Goal: Task Accomplishment & Management: Use online tool/utility

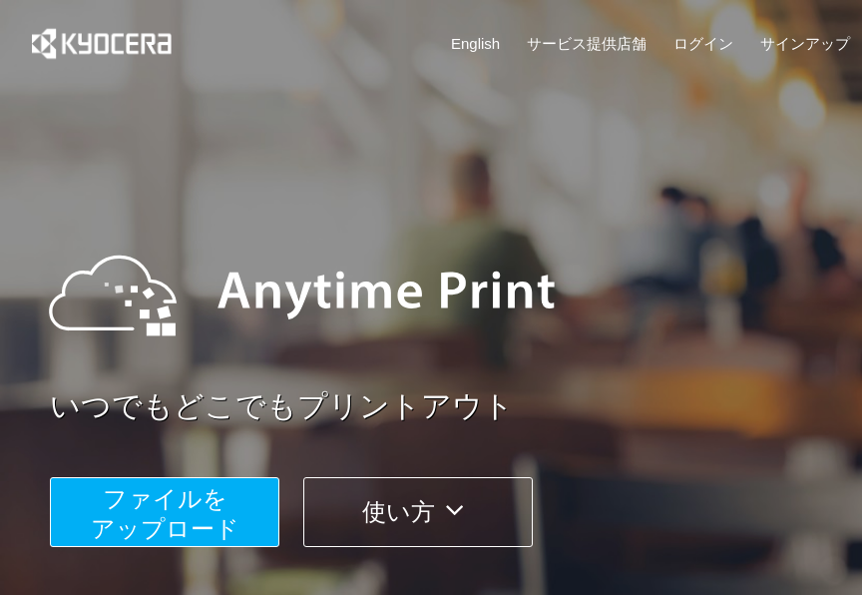
click at [200, 537] on span "ファイルを ​​アップロード" at bounding box center [165, 513] width 149 height 57
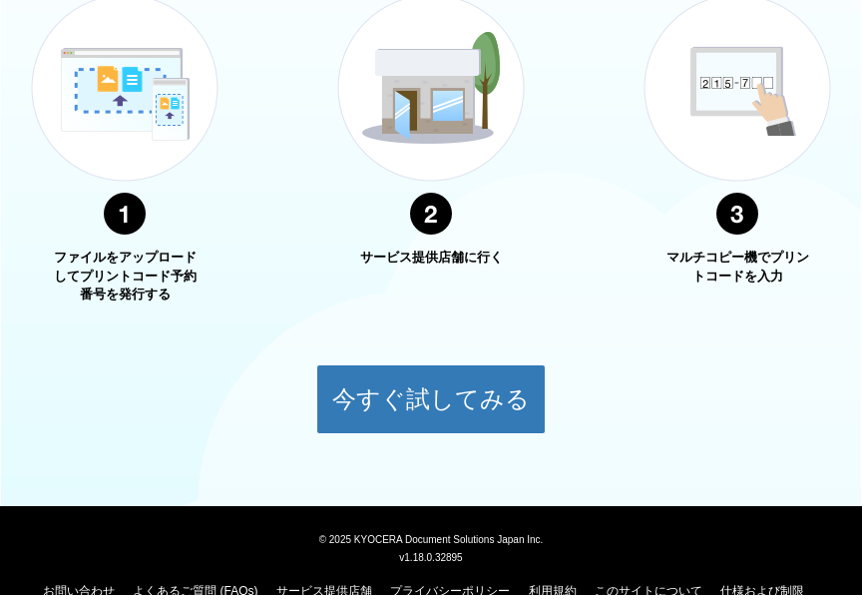
scroll to position [840, 0]
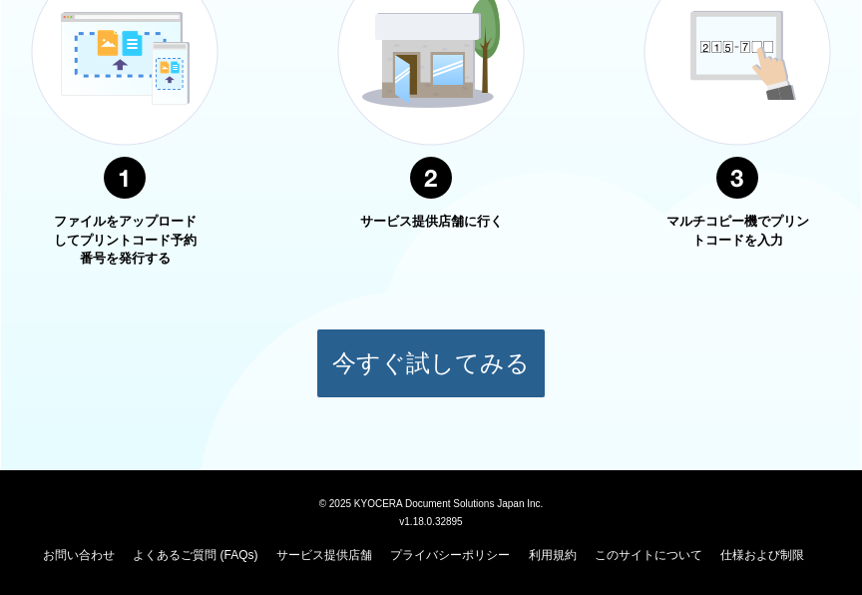
click at [497, 376] on button "今すぐ試してみる" at bounding box center [430, 363] width 229 height 70
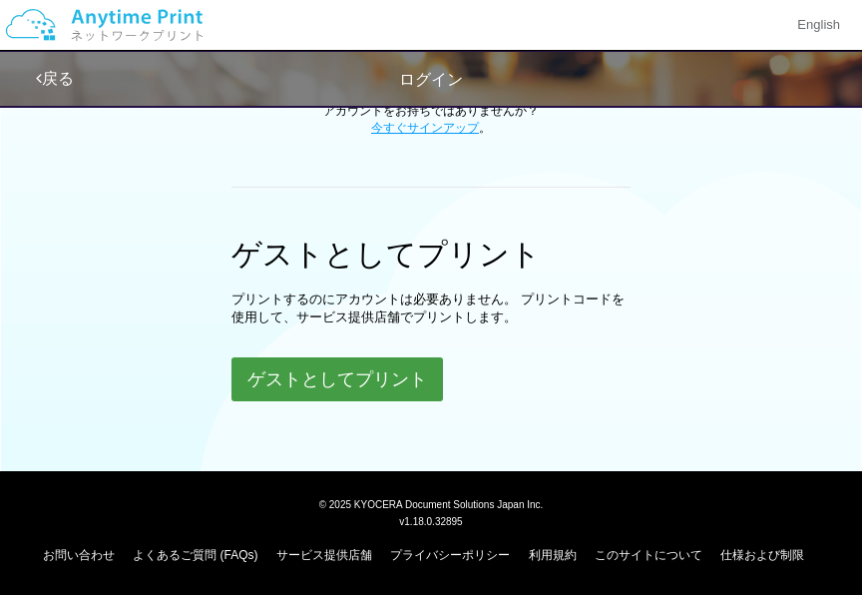
scroll to position [597, 0]
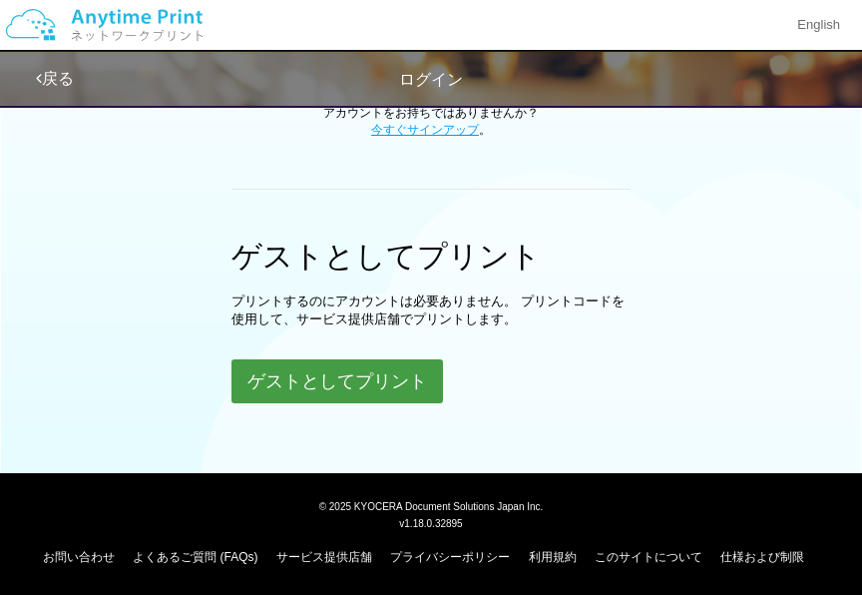
click at [395, 392] on button "ゲストとしてプリント" at bounding box center [337, 381] width 212 height 44
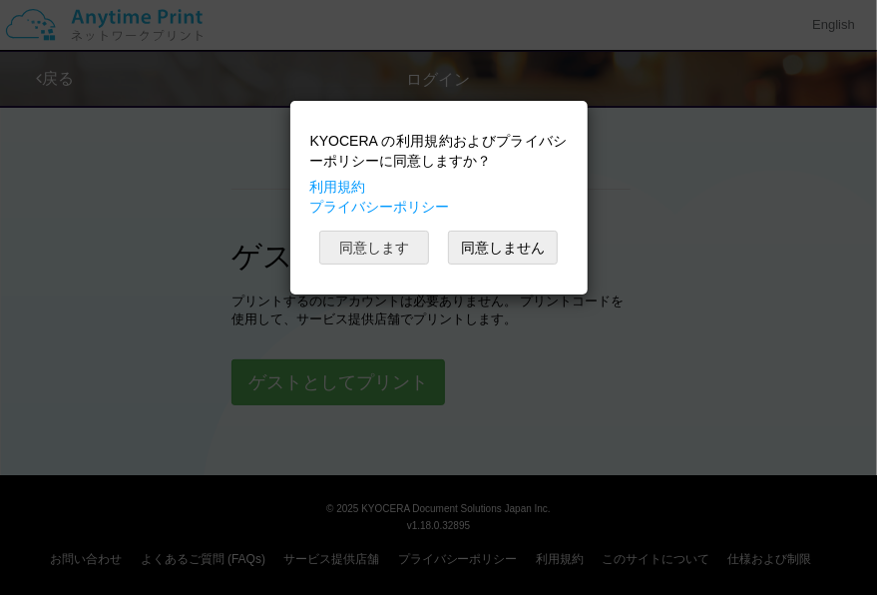
click at [385, 248] on button "同意します" at bounding box center [374, 247] width 110 height 34
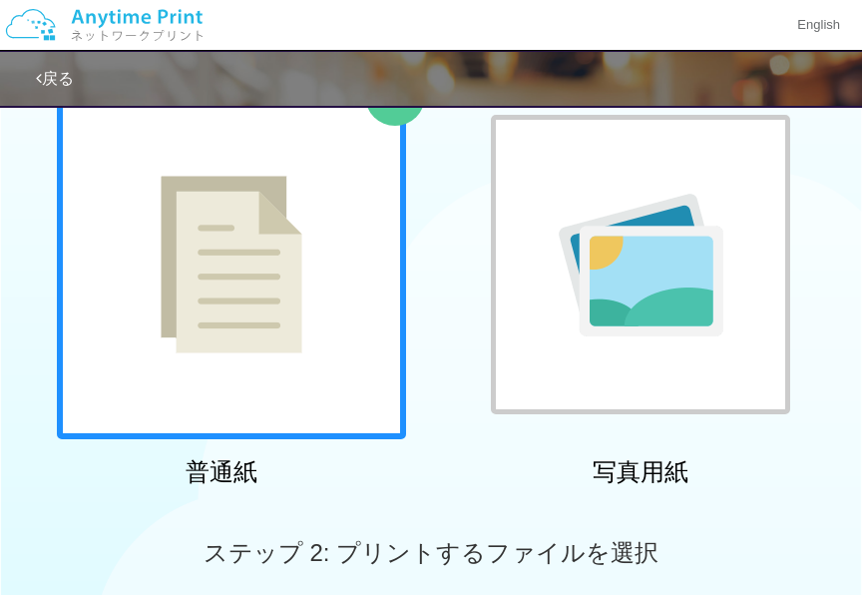
scroll to position [146, 0]
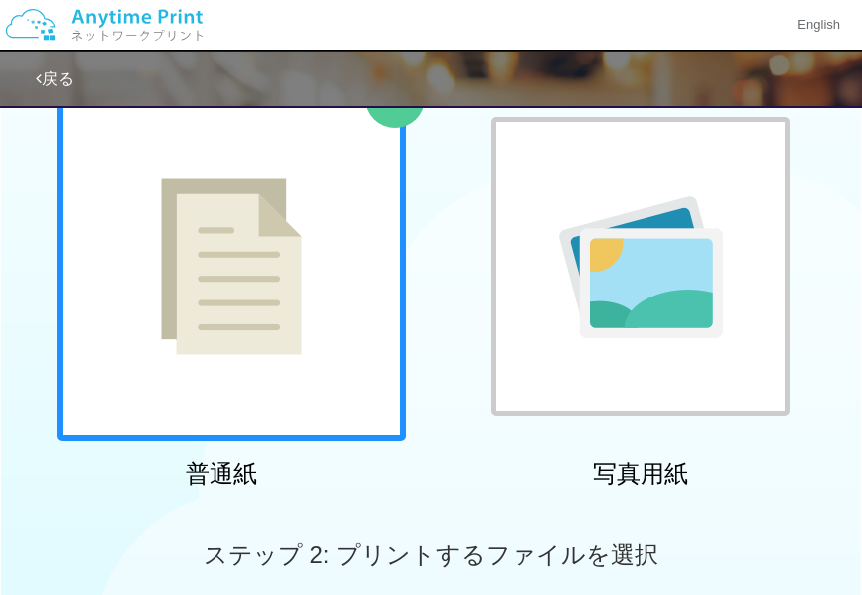
click at [206, 291] on img at bounding box center [232, 267] width 142 height 178
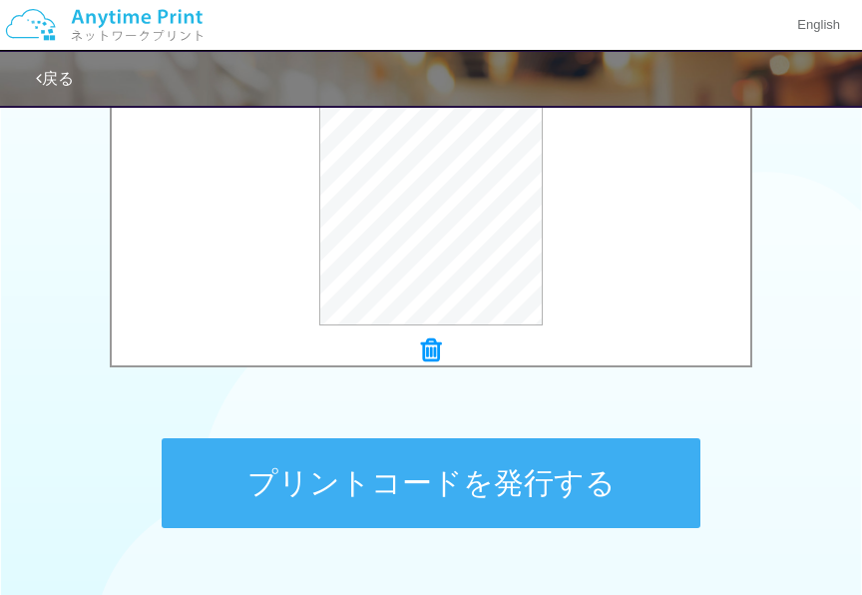
scroll to position [810, 0]
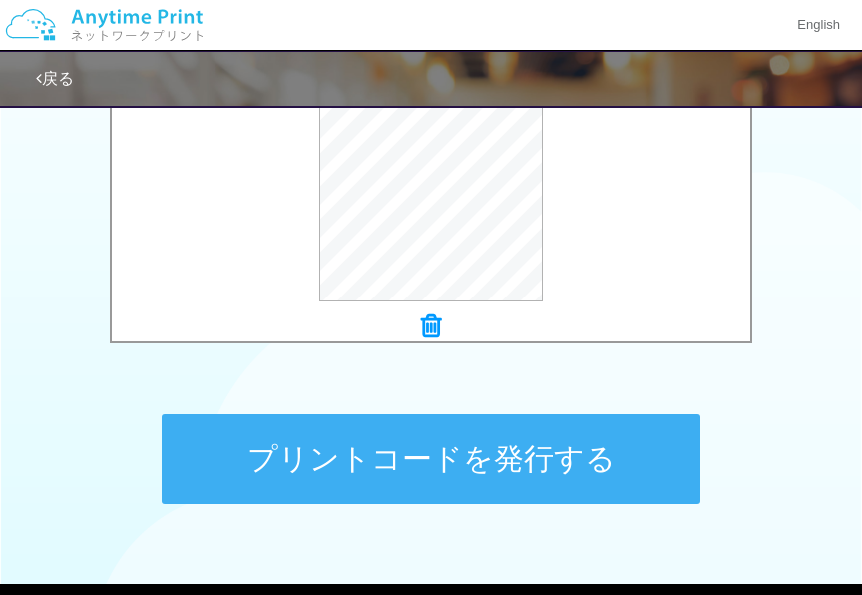
click at [547, 449] on button "プリントコードを発行する" at bounding box center [431, 459] width 539 height 90
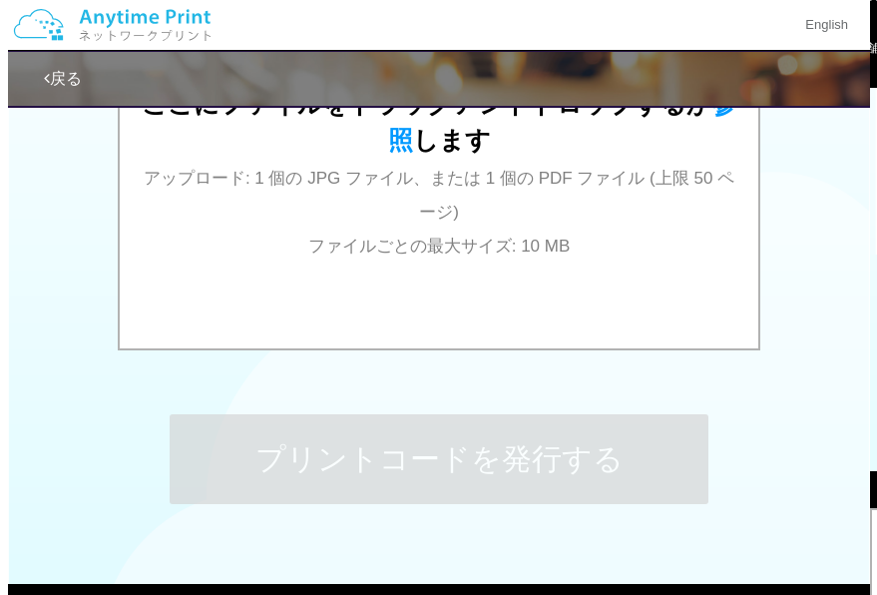
scroll to position [0, 0]
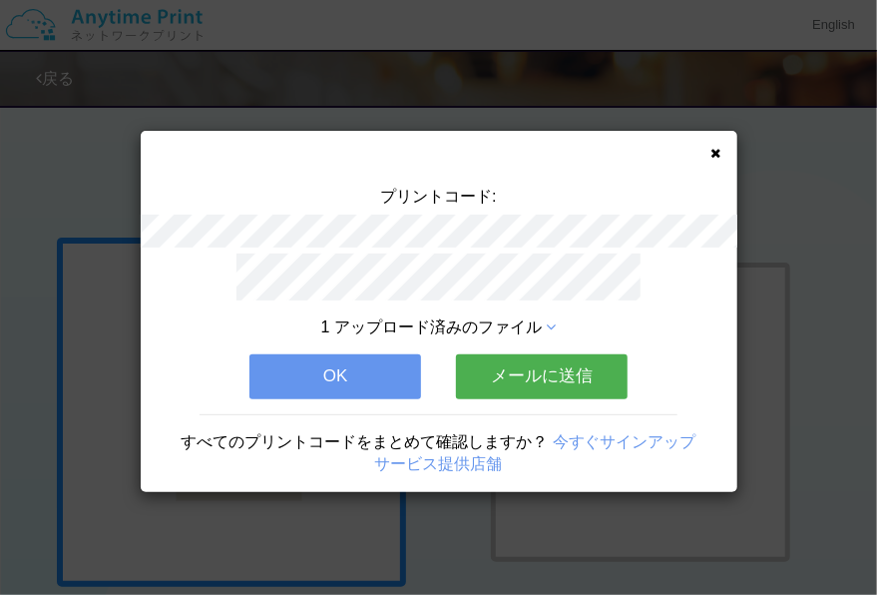
click at [595, 414] on div "すべてのプリントコードをまとめて確認しますか？ 今すぐサインアップ サービス提供店舗" at bounding box center [439, 445] width 597 height 63
click at [634, 53] on div "プリントコード: 1 アップロード済みのファイル OK メールに送信 すべてのプリントコードをまとめて確認しますか？ 今すぐサインアップ サービス提供店舗" at bounding box center [438, 297] width 877 height 595
